Goal: Task Accomplishment & Management: Use online tool/utility

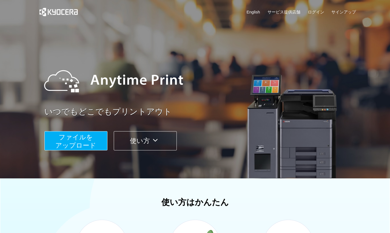
click at [241, 36] on div "いつでもどこでもプリントアウト ファイルを ​​アップロード 使い方" at bounding box center [195, 104] width 329 height 154
click at [248, 87] on div at bounding box center [199, 80] width 321 height 49
click at [97, 141] on button "ファイルを ​​アップロード" at bounding box center [75, 140] width 63 height 19
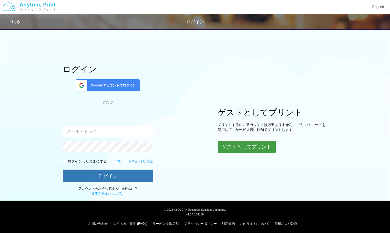
click at [224, 145] on button "ゲストとしてプリント" at bounding box center [247, 147] width 58 height 12
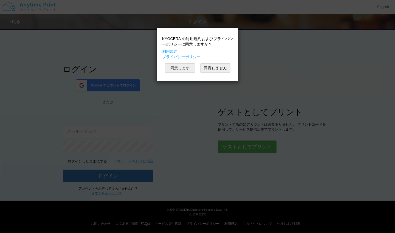
click at [186, 69] on button "同意します" at bounding box center [180, 67] width 30 height 9
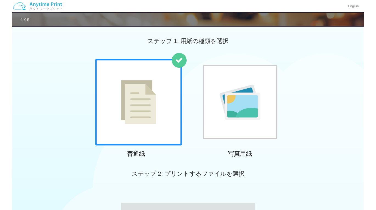
scroll to position [72, 0]
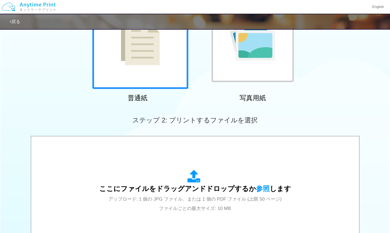
click at [146, 70] on div at bounding box center [140, 41] width 96 height 96
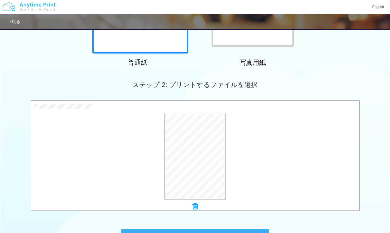
scroll to position [152, 0]
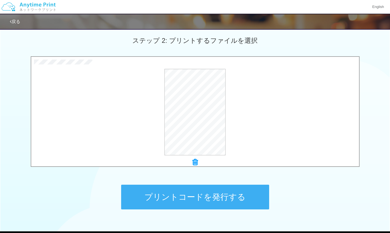
click at [210, 198] on button "プリントコードを発行する" at bounding box center [195, 197] width 148 height 25
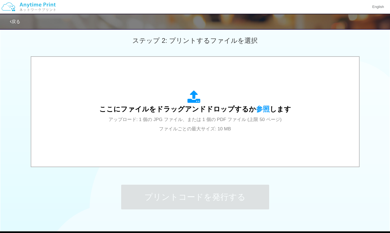
scroll to position [0, 0]
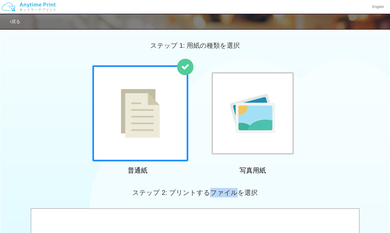
click at [210, 198] on div "ステップ 2: プリントするファイルを選択" at bounding box center [195, 192] width 390 height 31
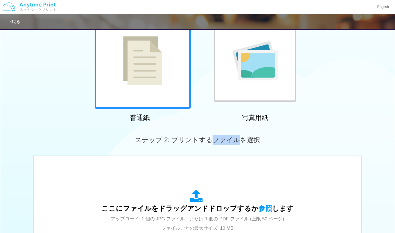
scroll to position [50, 0]
